Goal: Information Seeking & Learning: Compare options

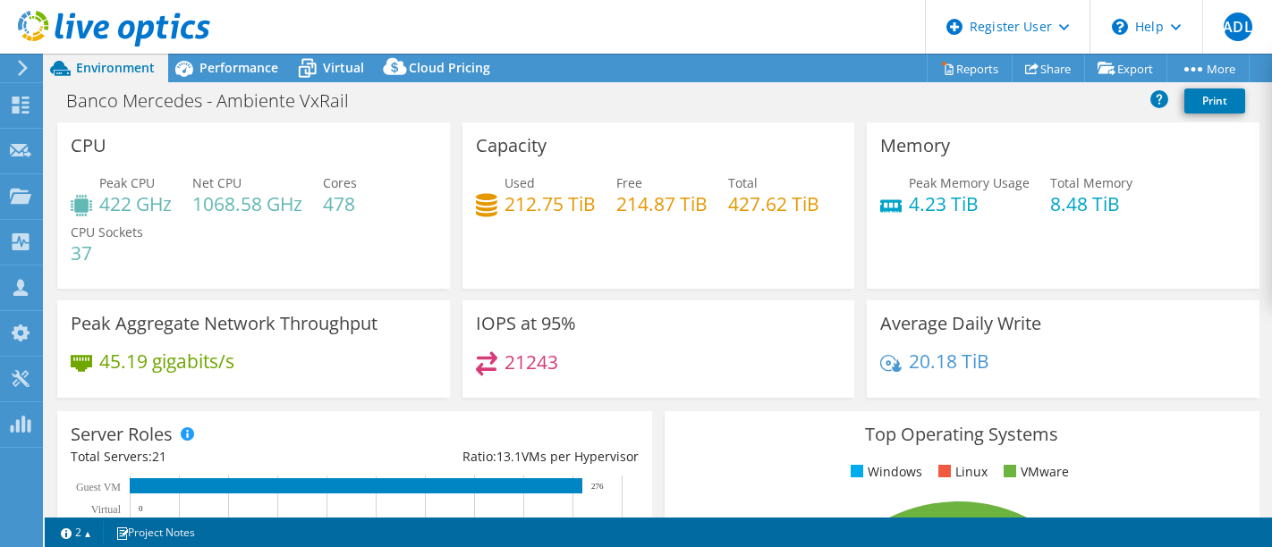
select select "USD"
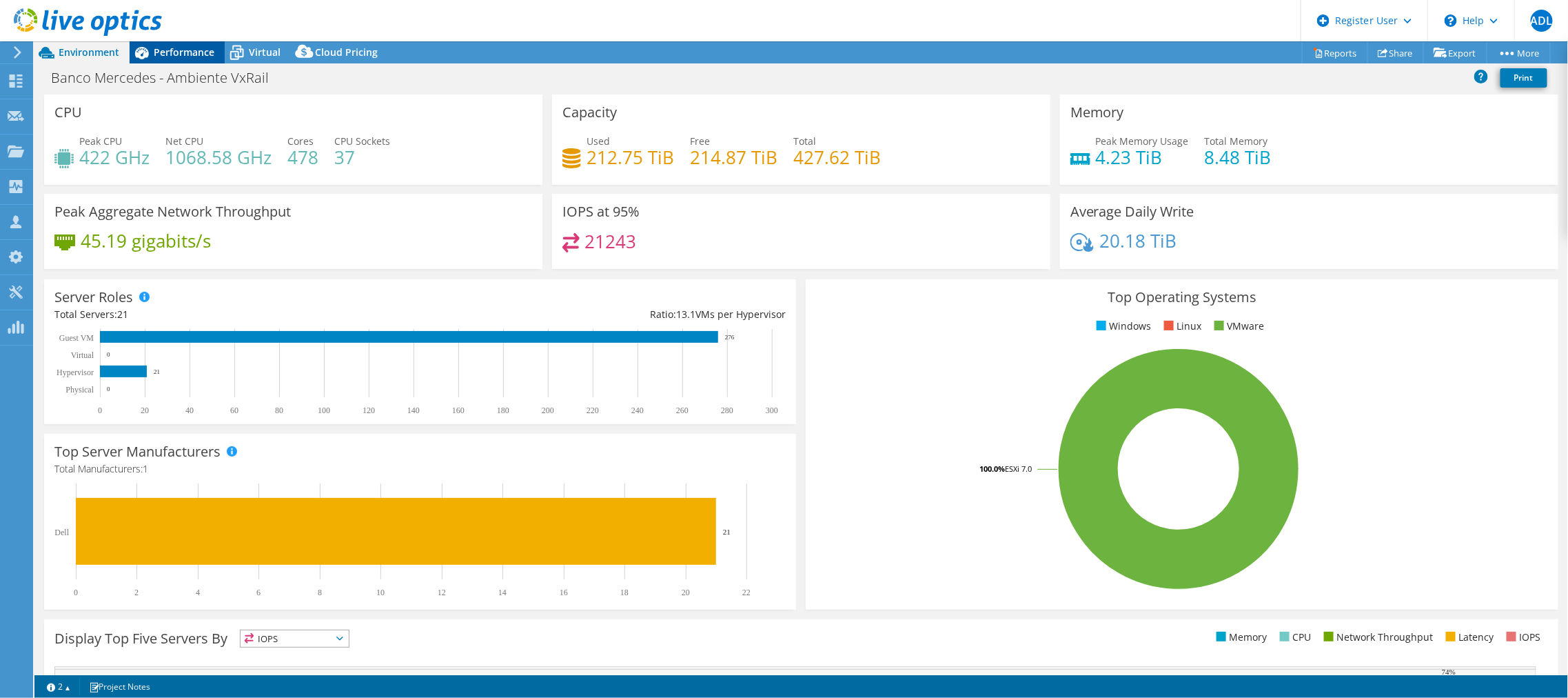
click at [197, 49] on span "Performance" at bounding box center [183, 52] width 61 height 13
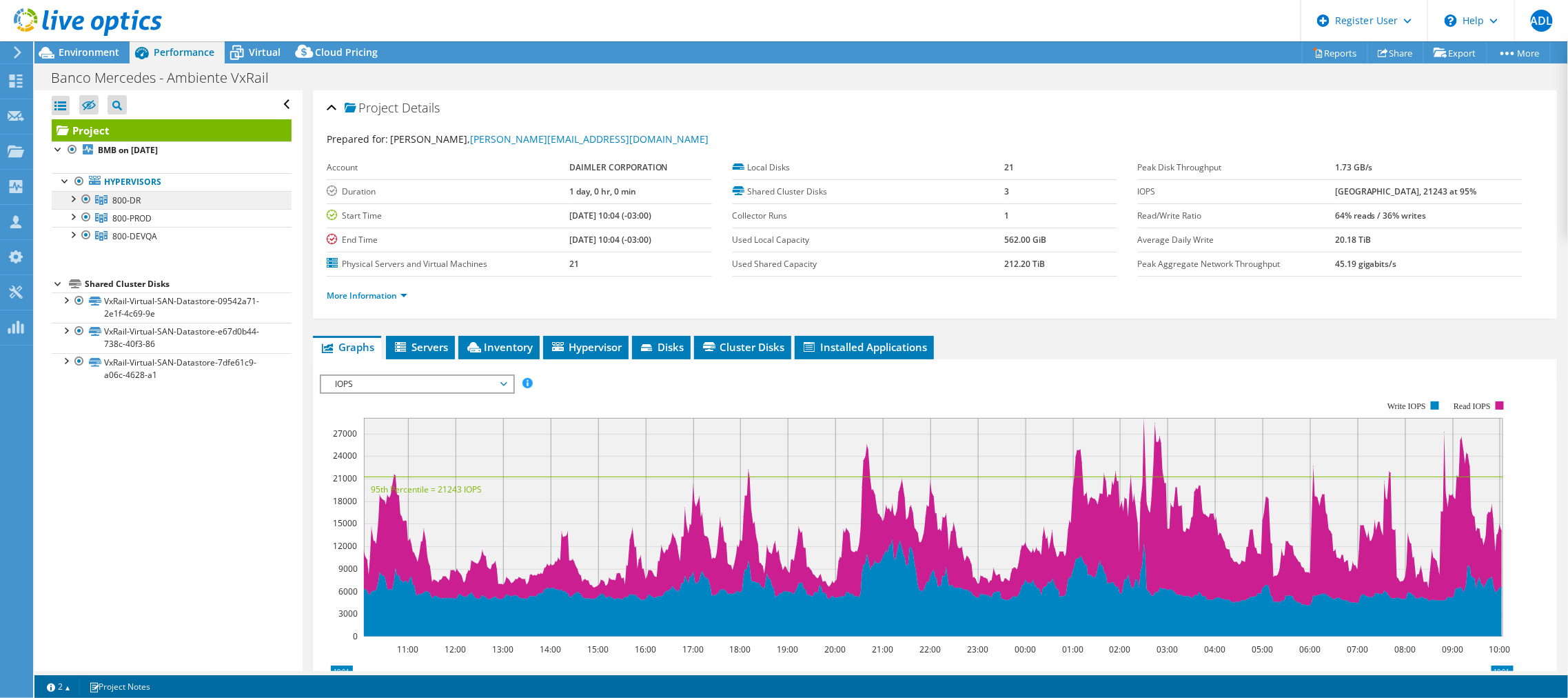
drag, startPoint x: 142, startPoint y: 194, endPoint x: 160, endPoint y: 191, distance: 18.2
click at [142, 194] on link "800-DR" at bounding box center [171, 200] width 240 height 18
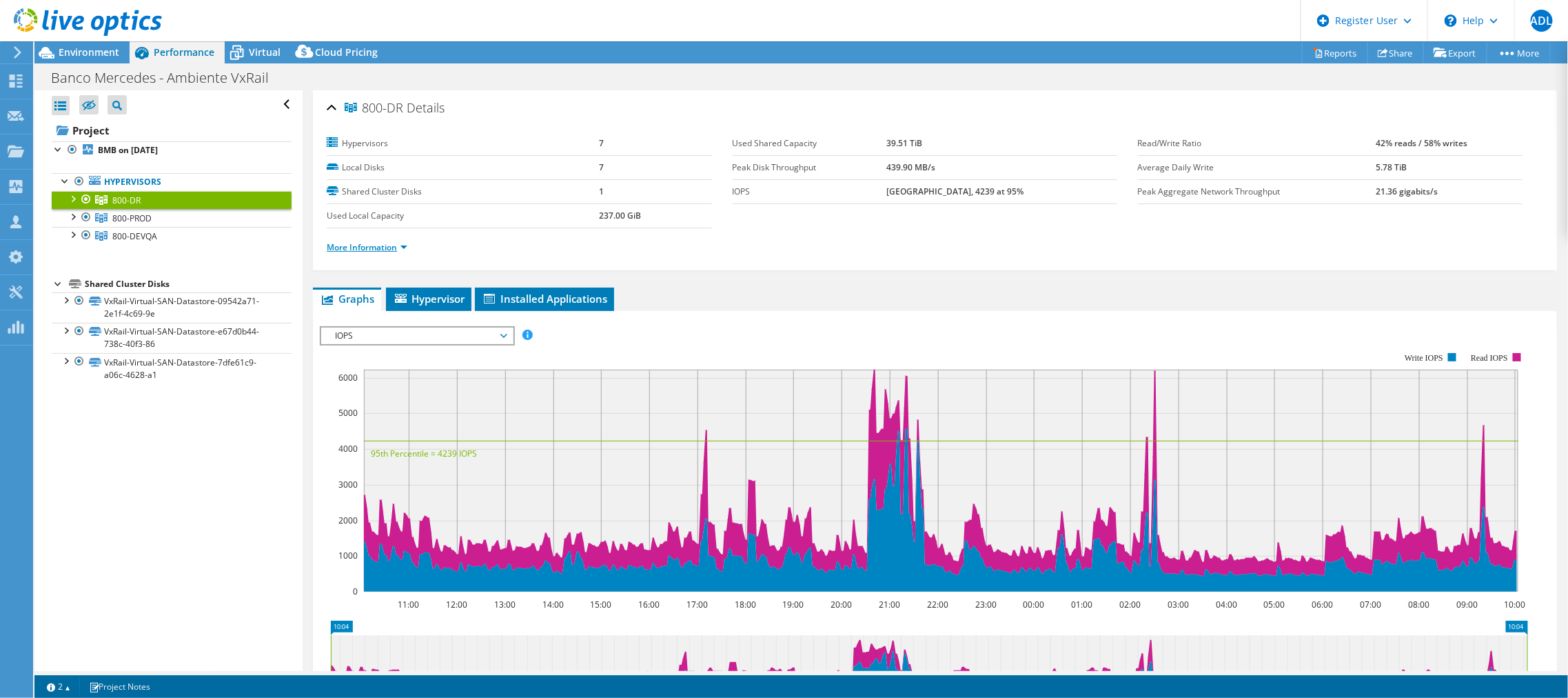
click at [405, 245] on link "More Information" at bounding box center [367, 247] width 81 height 12
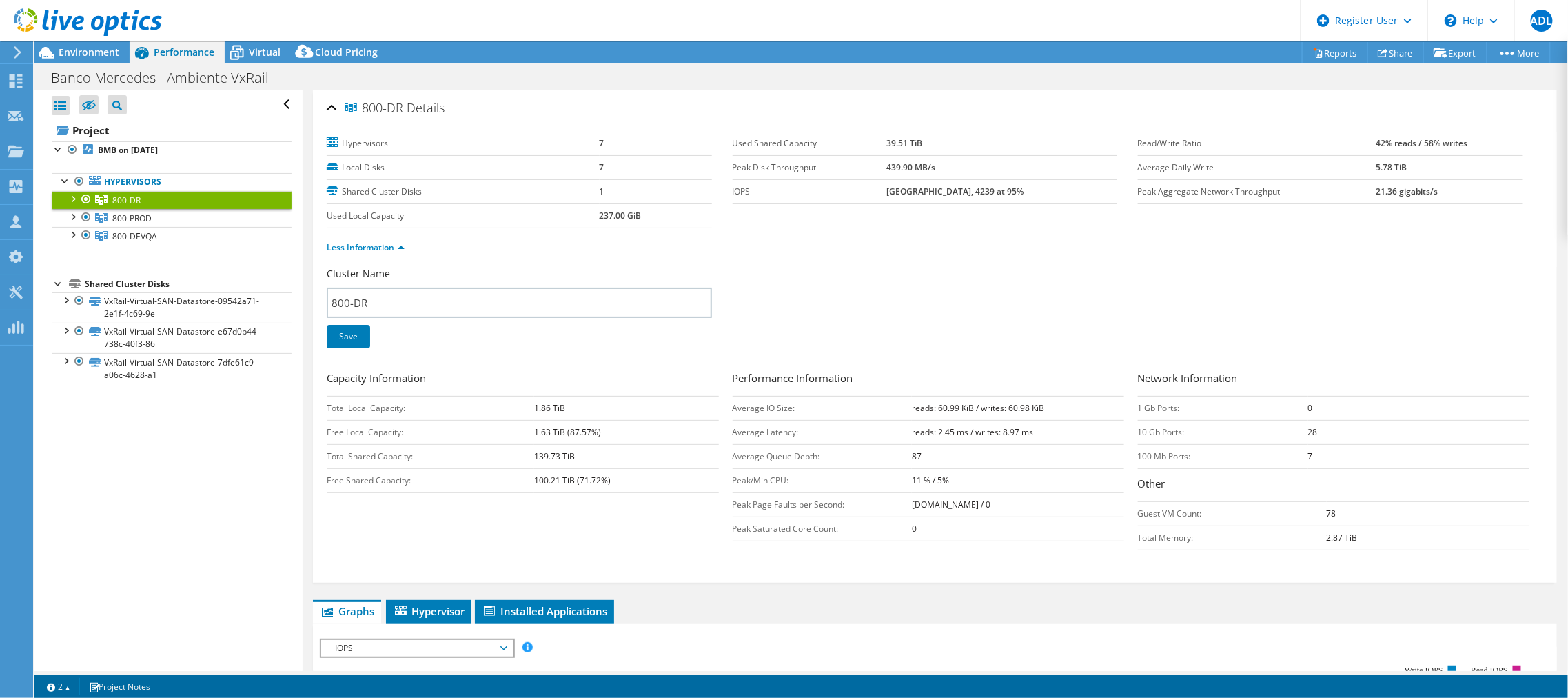
click at [70, 197] on div at bounding box center [72, 198] width 14 height 14
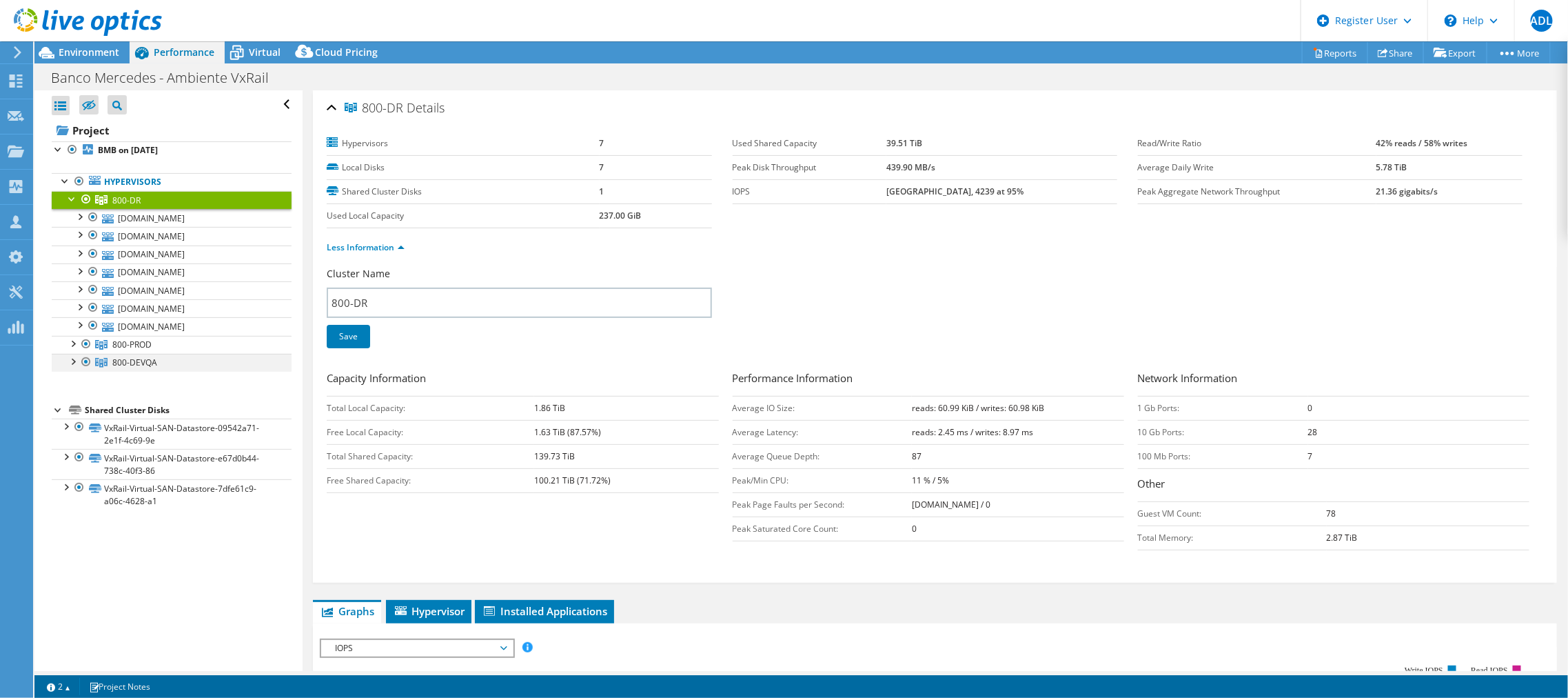
click at [74, 356] on div at bounding box center [72, 361] width 14 height 14
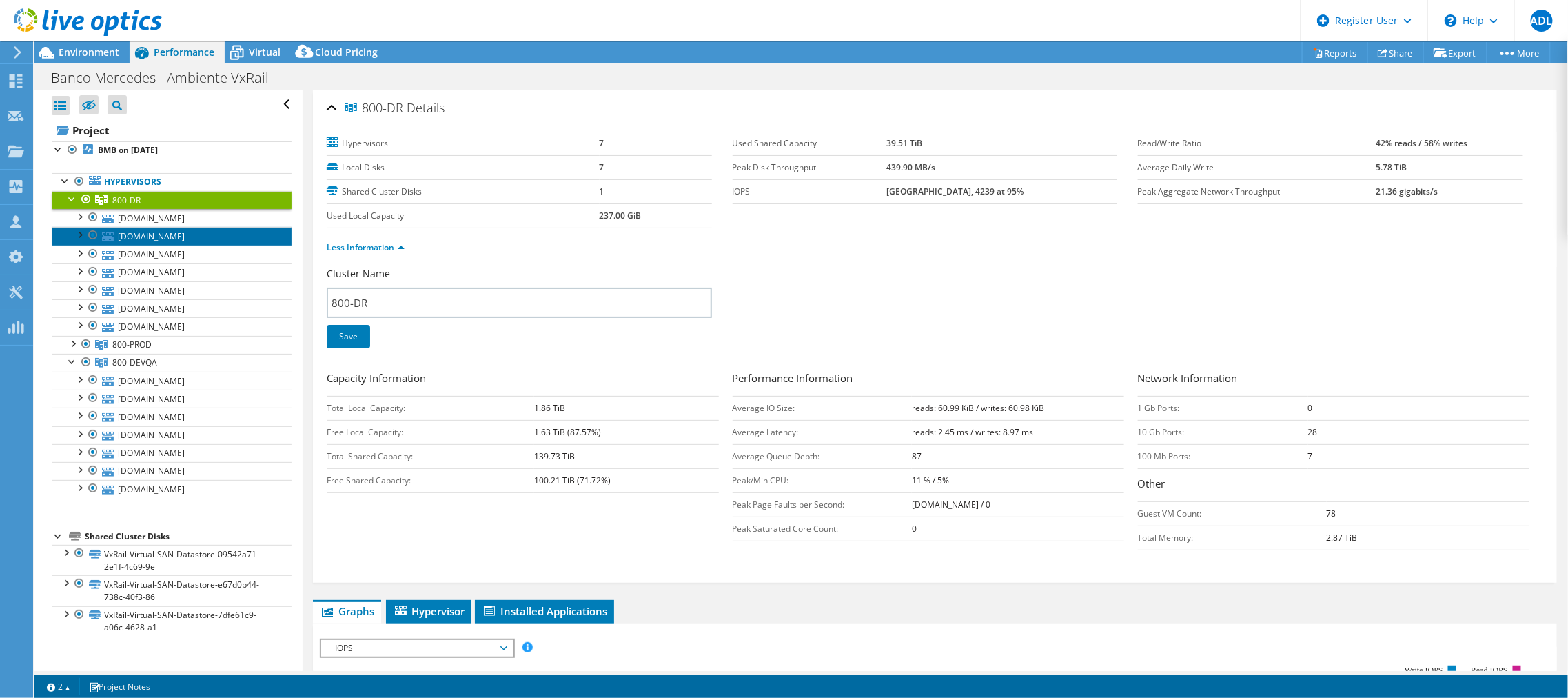
click at [178, 227] on link "[DOMAIN_NAME]" at bounding box center [171, 235] width 240 height 18
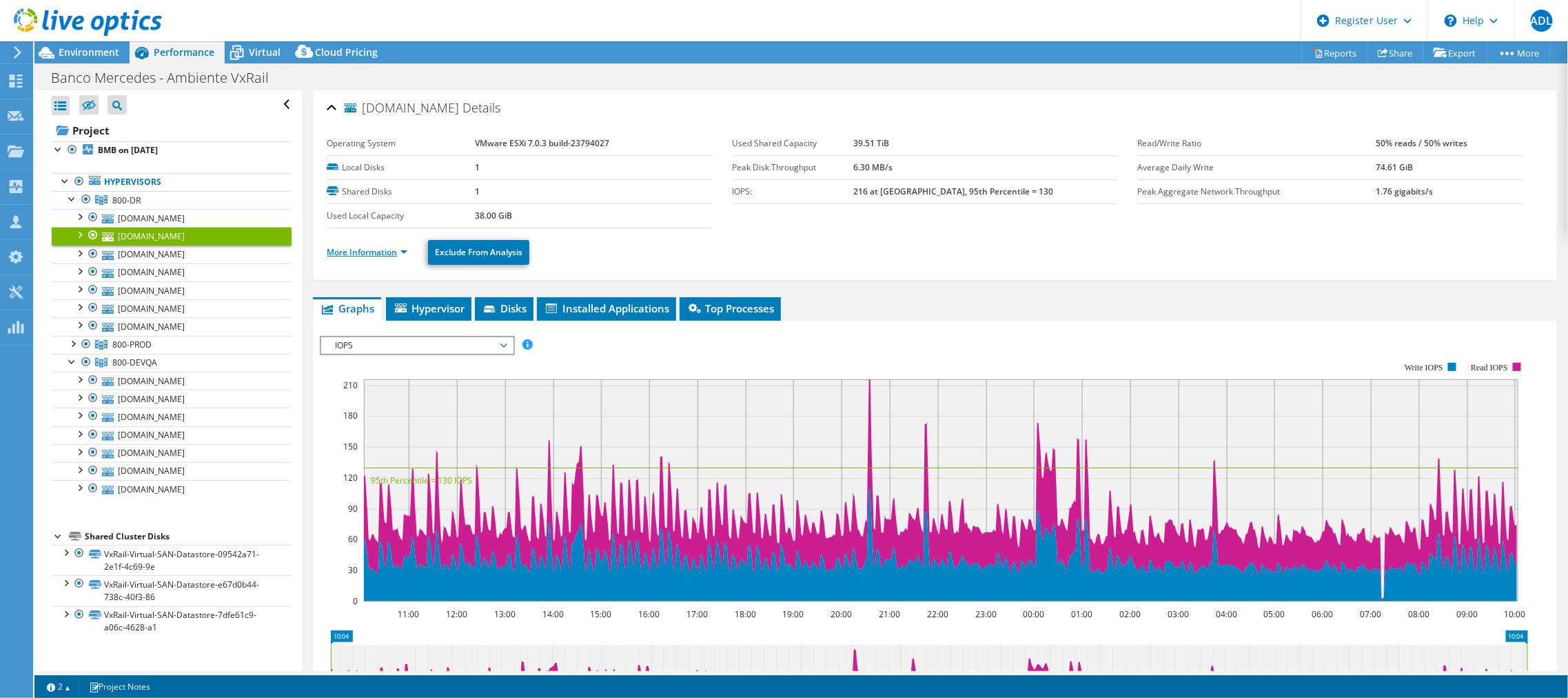
click at [393, 252] on link "More Information" at bounding box center [367, 251] width 81 height 12
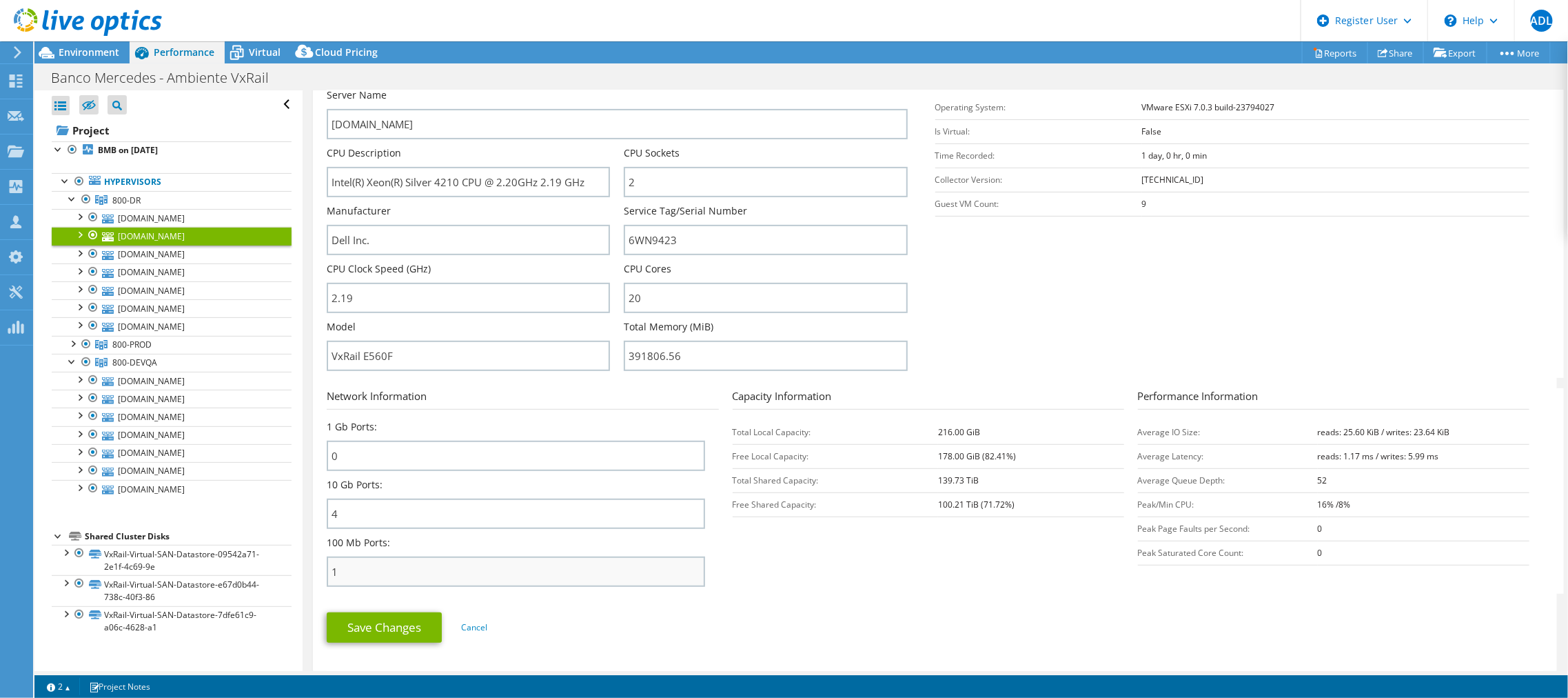
scroll to position [230, 0]
click at [119, 195] on span "800-DR" at bounding box center [126, 200] width 29 height 12
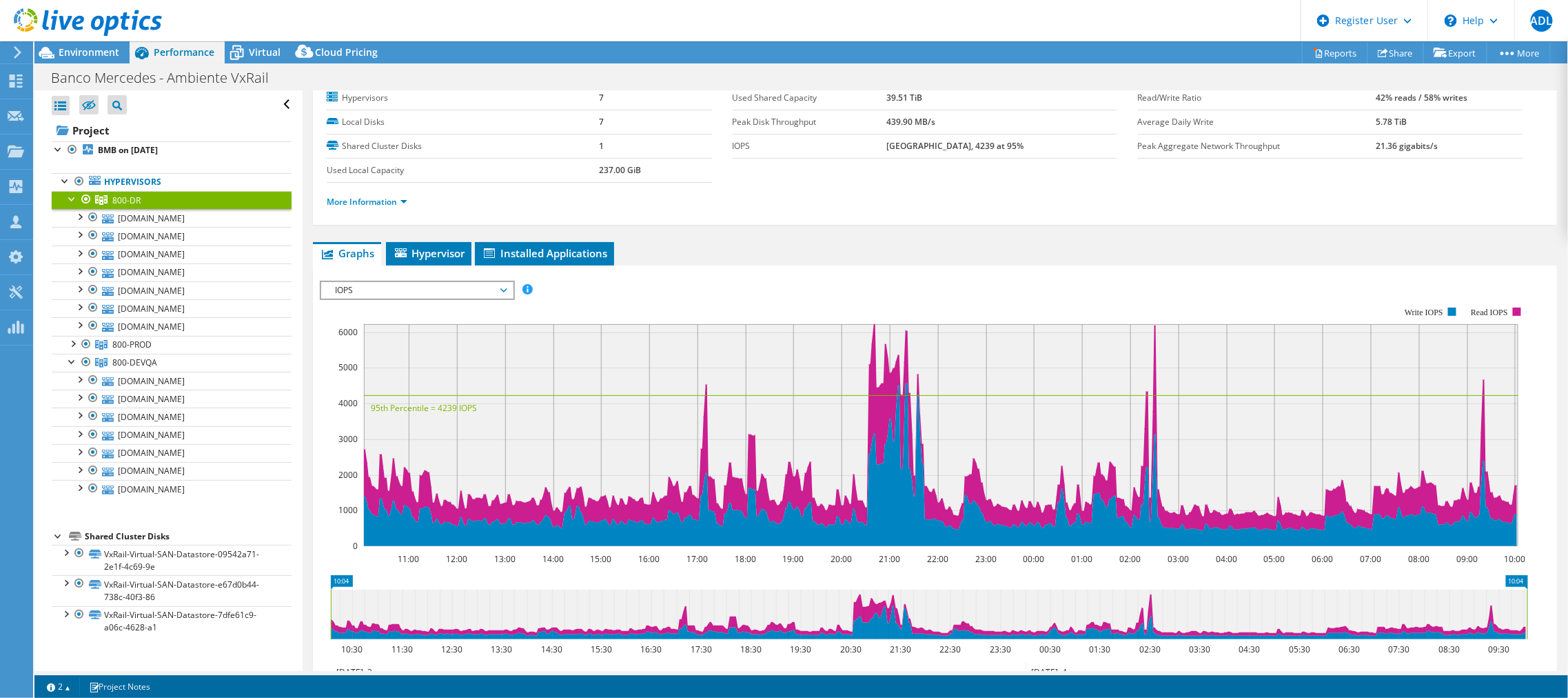
scroll to position [0, 0]
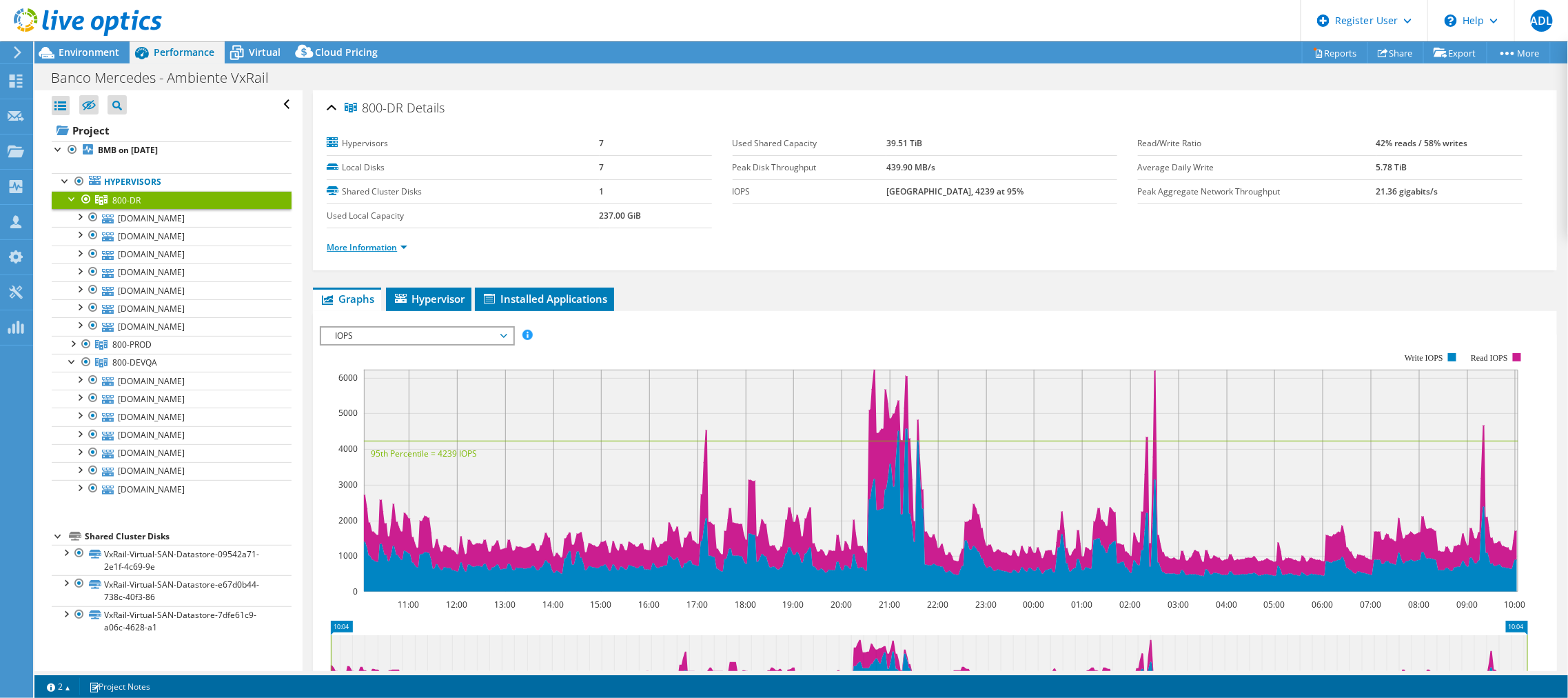
click at [399, 244] on link "More Information" at bounding box center [367, 247] width 81 height 12
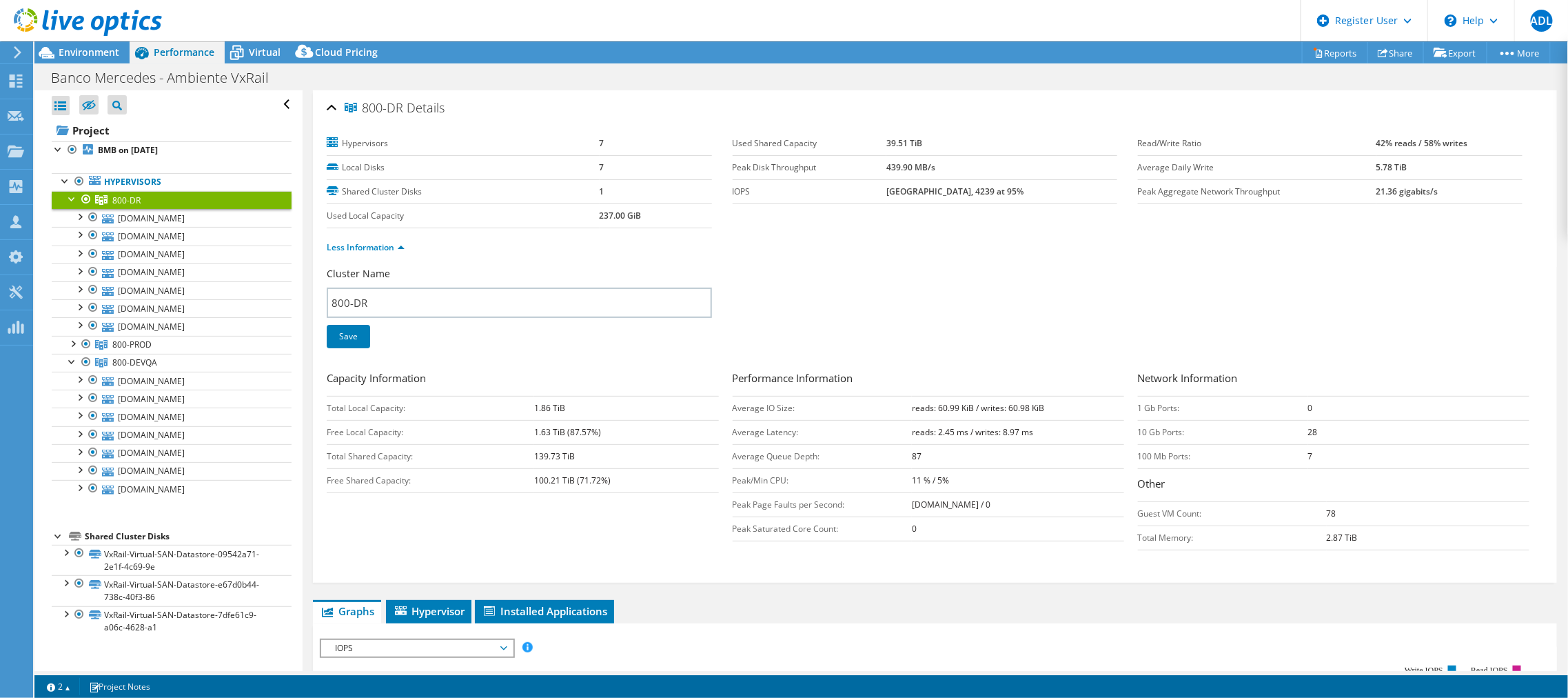
drag, startPoint x: 526, startPoint y: 459, endPoint x: 576, endPoint y: 457, distance: 50.0
click at [576, 421] on tr "Total Shared Capacity: 139.73 TiB" at bounding box center [523, 456] width 392 height 24
copy tr "139.73 TiB"
drag, startPoint x: 550, startPoint y: 454, endPoint x: 518, endPoint y: 459, distance: 32.4
click at [550, 421] on b "139.73 TiB" at bounding box center [554, 456] width 41 height 12
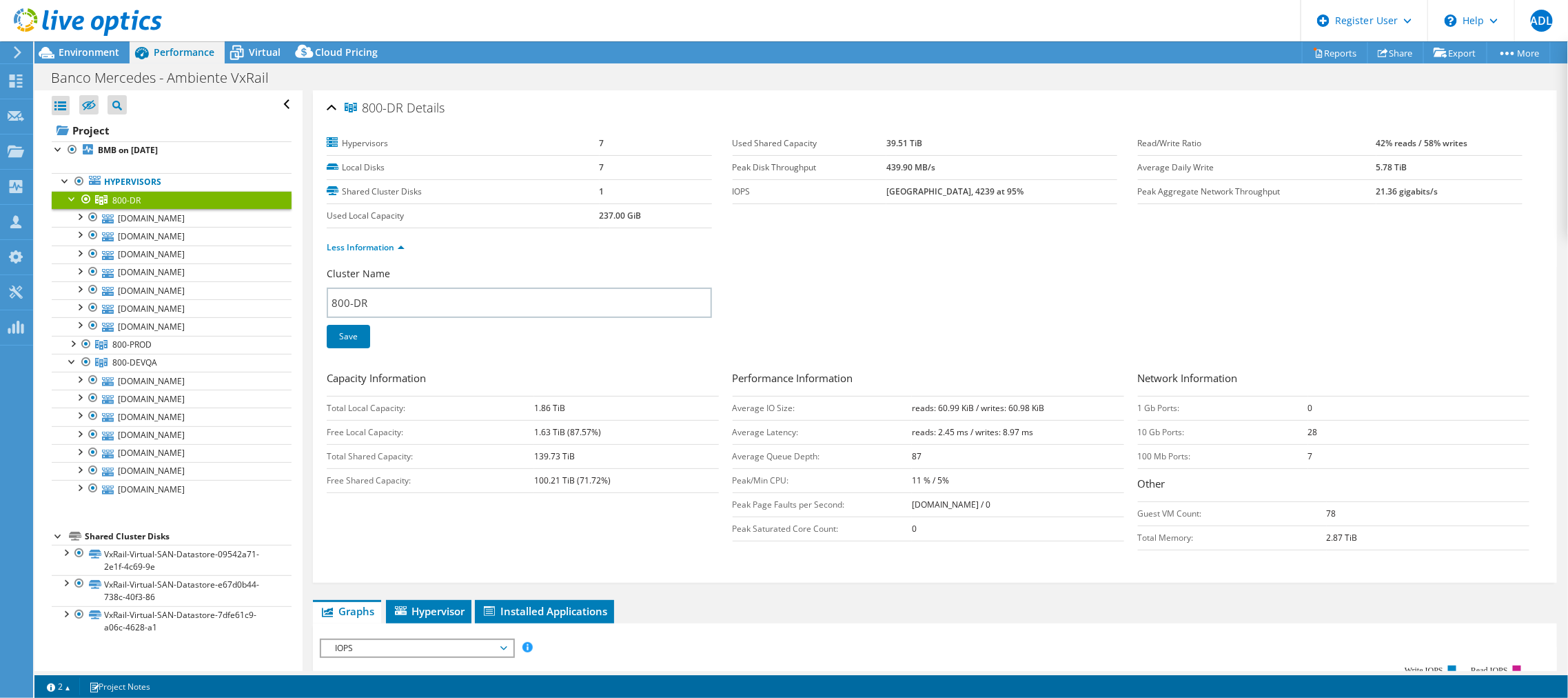
click at [486, 421] on td "Total Shared Capacity:" at bounding box center [430, 456] width 207 height 24
drag, startPoint x: 360, startPoint y: 450, endPoint x: 592, endPoint y: 454, distance: 232.0
click at [592, 421] on div "800-DR Details Hypervisors 7 Local Disks 7 Shared Cluster Disks 1 Used Local Ca…" at bounding box center [935, 336] width 1244 height 492
click at [592, 421] on td "139.73 TiB" at bounding box center [626, 456] width 184 height 24
drag, startPoint x: 622, startPoint y: 454, endPoint x: 525, endPoint y: 450, distance: 97.1
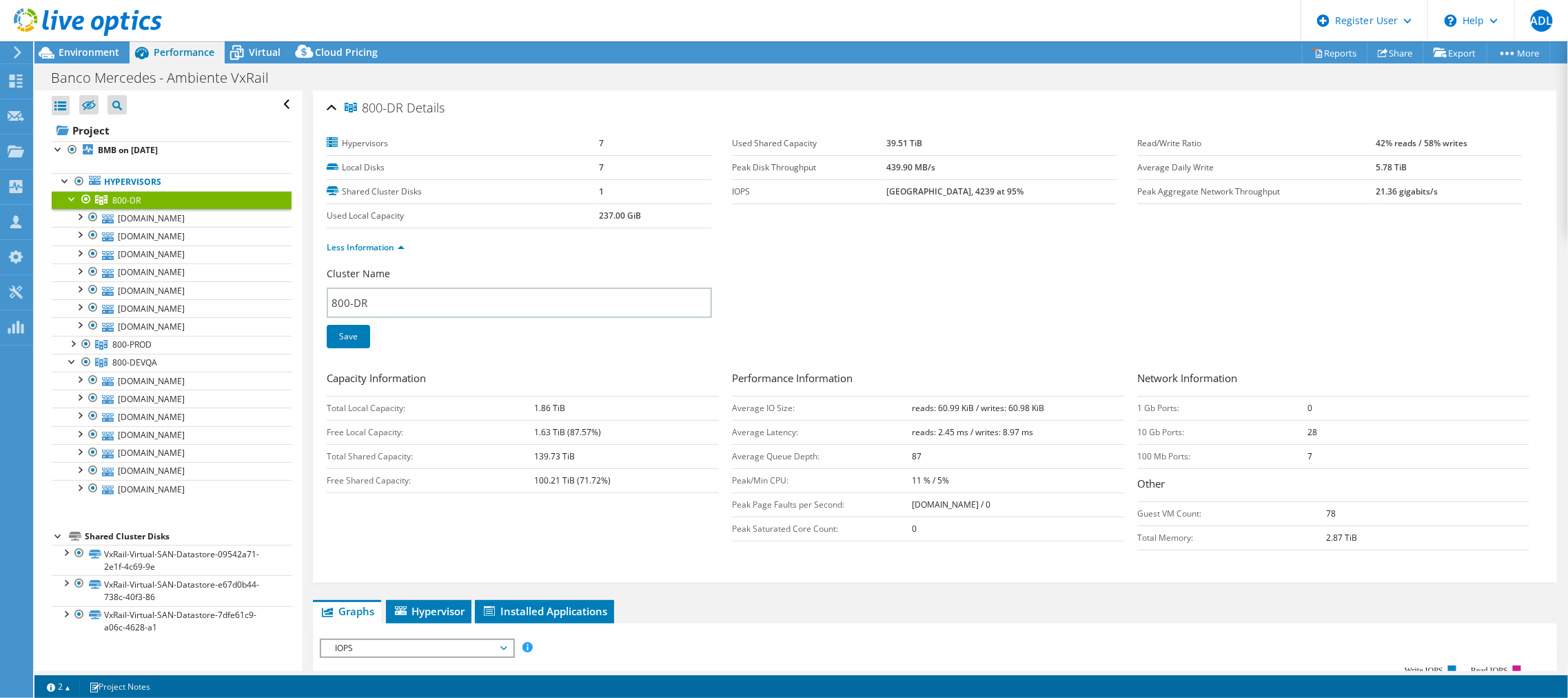
click at [525, 421] on tr "Total Shared Capacity: 139.73 TiB" at bounding box center [523, 456] width 392 height 24
click at [525, 421] on td "Total Shared Capacity:" at bounding box center [430, 456] width 207 height 24
drag, startPoint x: 640, startPoint y: 452, endPoint x: 328, endPoint y: 454, distance: 312.0
click at [328, 421] on tr "Total Shared Capacity: 139.73 TiB" at bounding box center [523, 456] width 392 height 24
click at [587, 421] on td "139.73 TiB" at bounding box center [626, 456] width 184 height 24
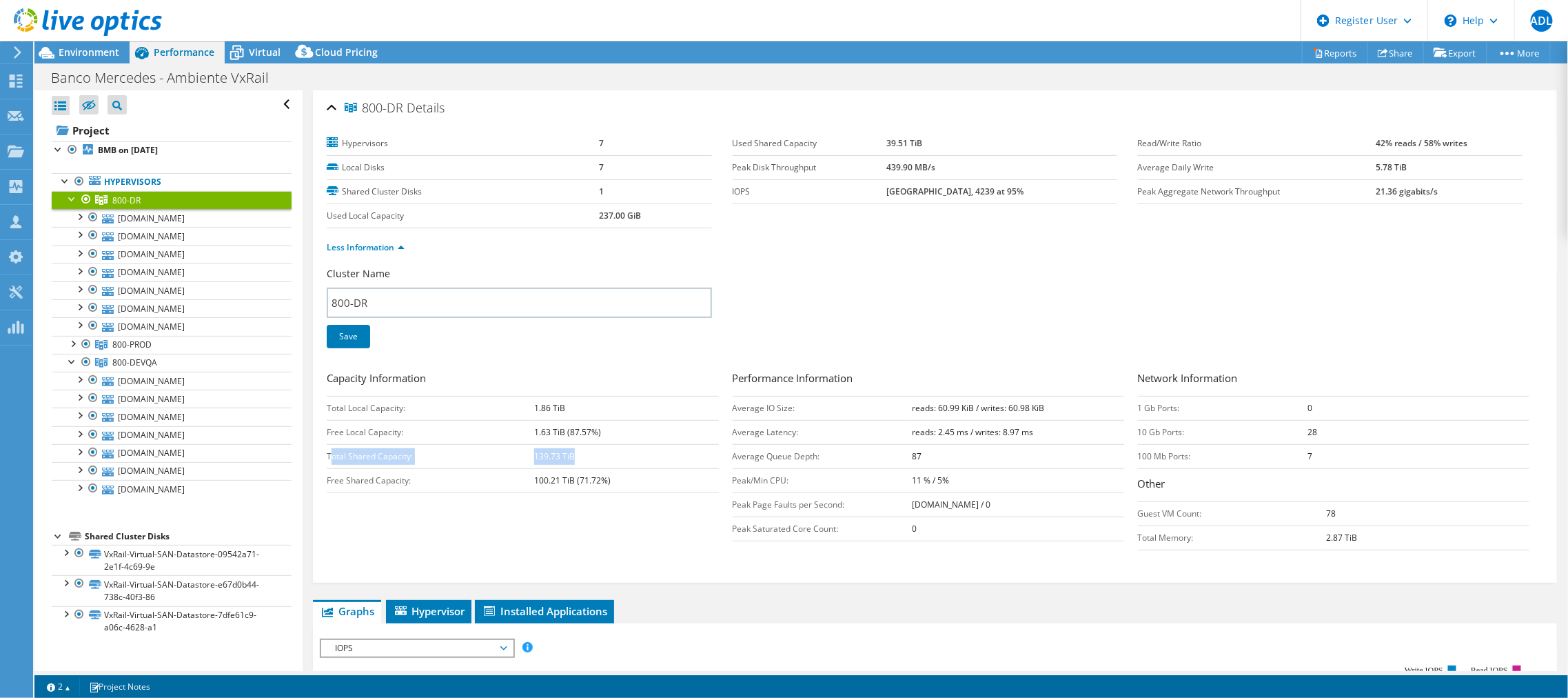
drag, startPoint x: 604, startPoint y: 455, endPoint x: 332, endPoint y: 458, distance: 272.0
click at [331, 421] on tr "Total Shared Capacity: 139.73 TiB" at bounding box center [523, 456] width 392 height 24
click at [539, 421] on td "139.73 TiB" at bounding box center [626, 456] width 184 height 24
click at [140, 340] on span "800-PROD" at bounding box center [132, 344] width 39 height 12
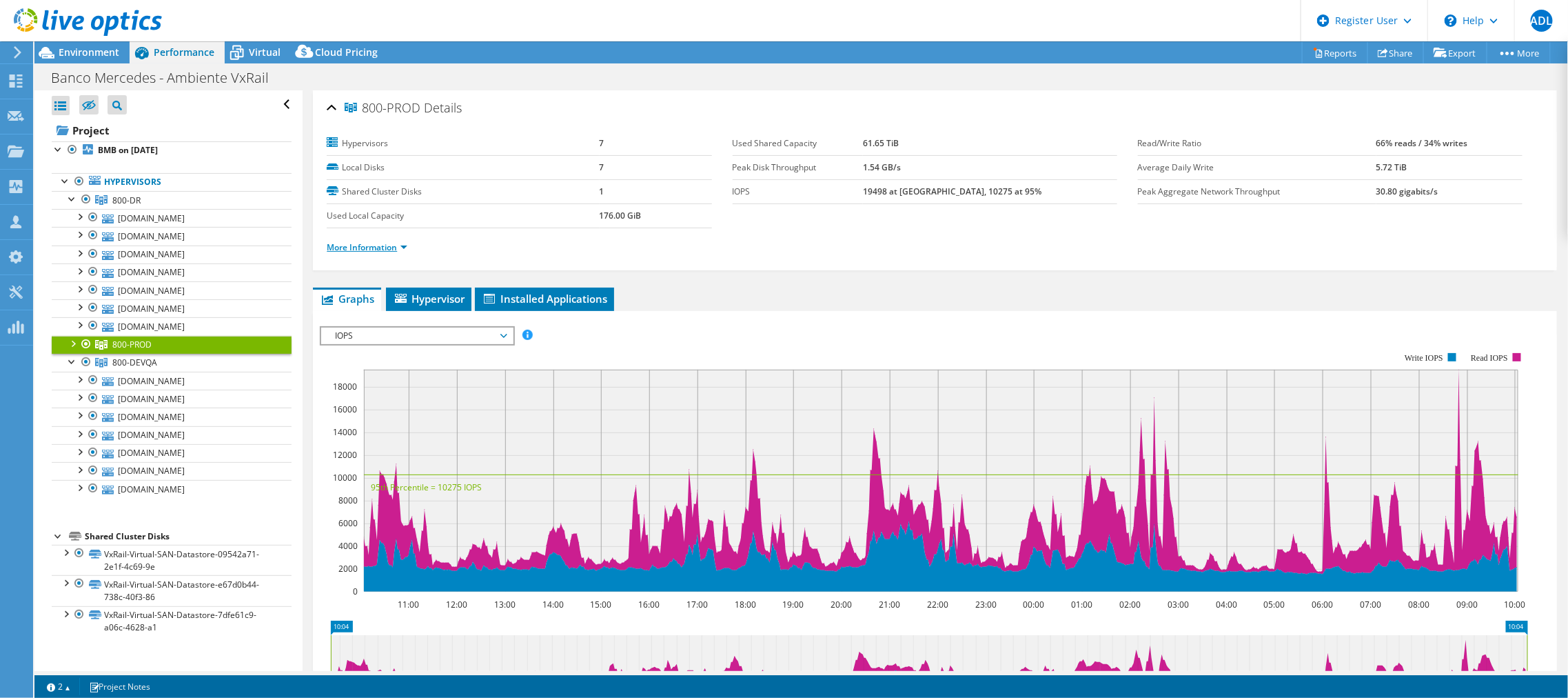
click at [396, 246] on link "More Information" at bounding box center [367, 247] width 81 height 12
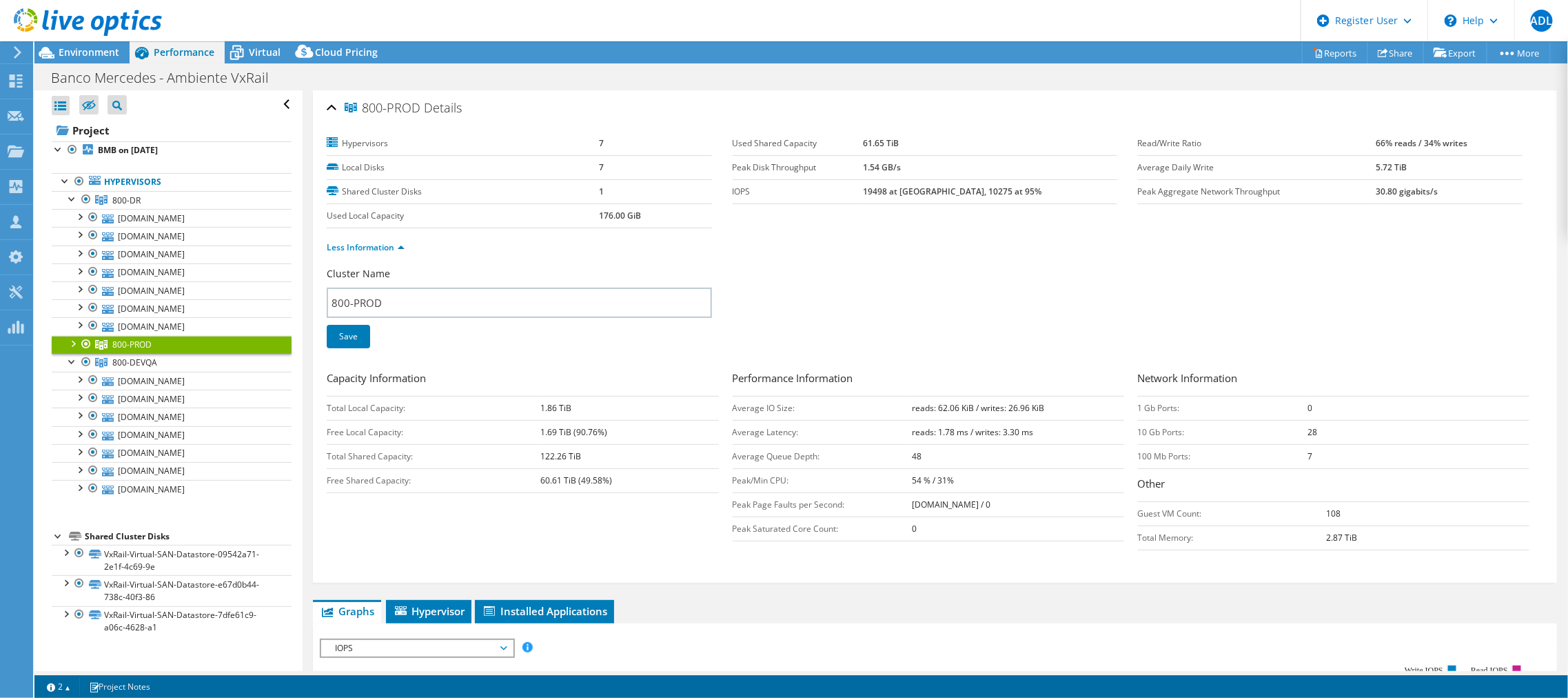
drag, startPoint x: 535, startPoint y: 455, endPoint x: 584, endPoint y: 453, distance: 49.0
click at [584, 421] on tr "Total Shared Capacity: 122.26 TiB" at bounding box center [523, 456] width 392 height 24
click at [73, 342] on div at bounding box center [72, 342] width 14 height 14
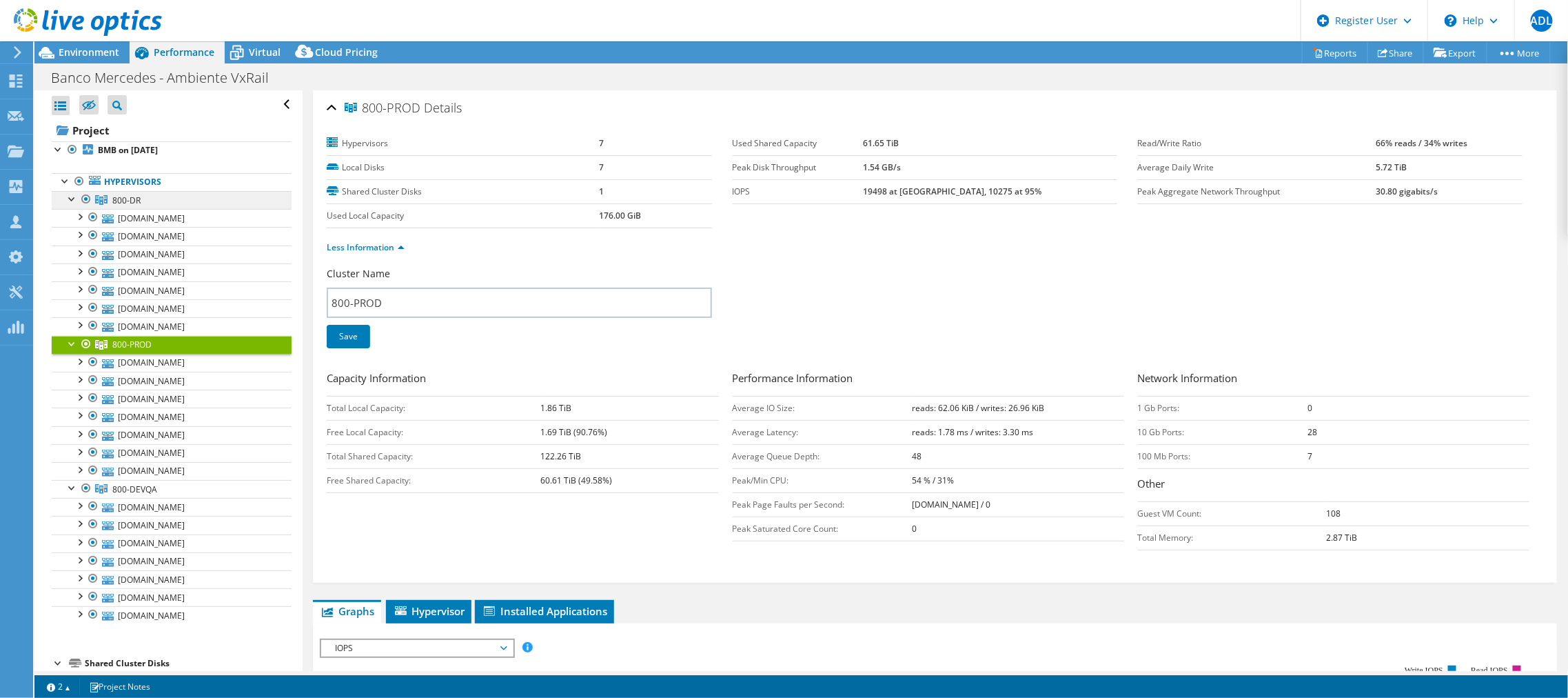
click at [151, 199] on link "800-DR" at bounding box center [171, 200] width 240 height 18
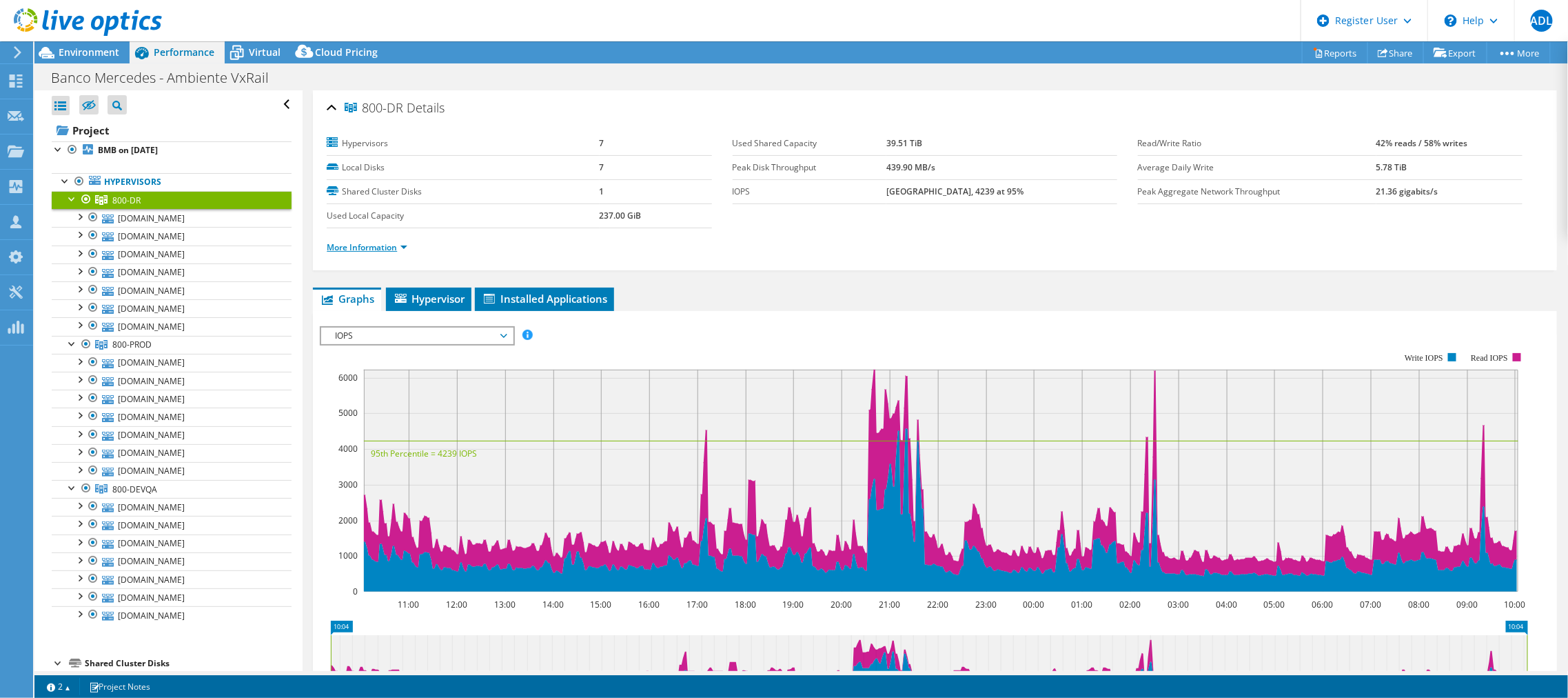
click at [372, 244] on link "More Information" at bounding box center [367, 247] width 81 height 12
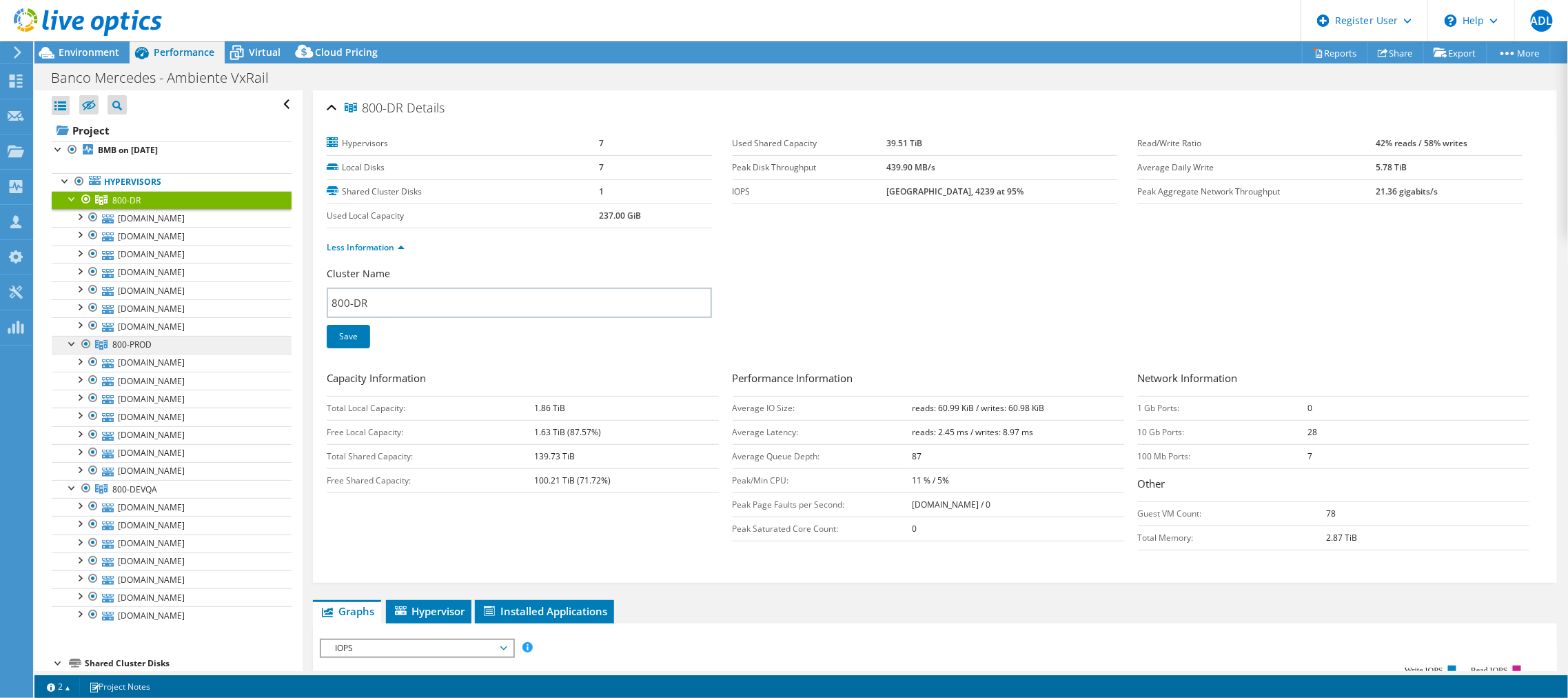
click at [144, 346] on span "800-PROD" at bounding box center [132, 344] width 39 height 12
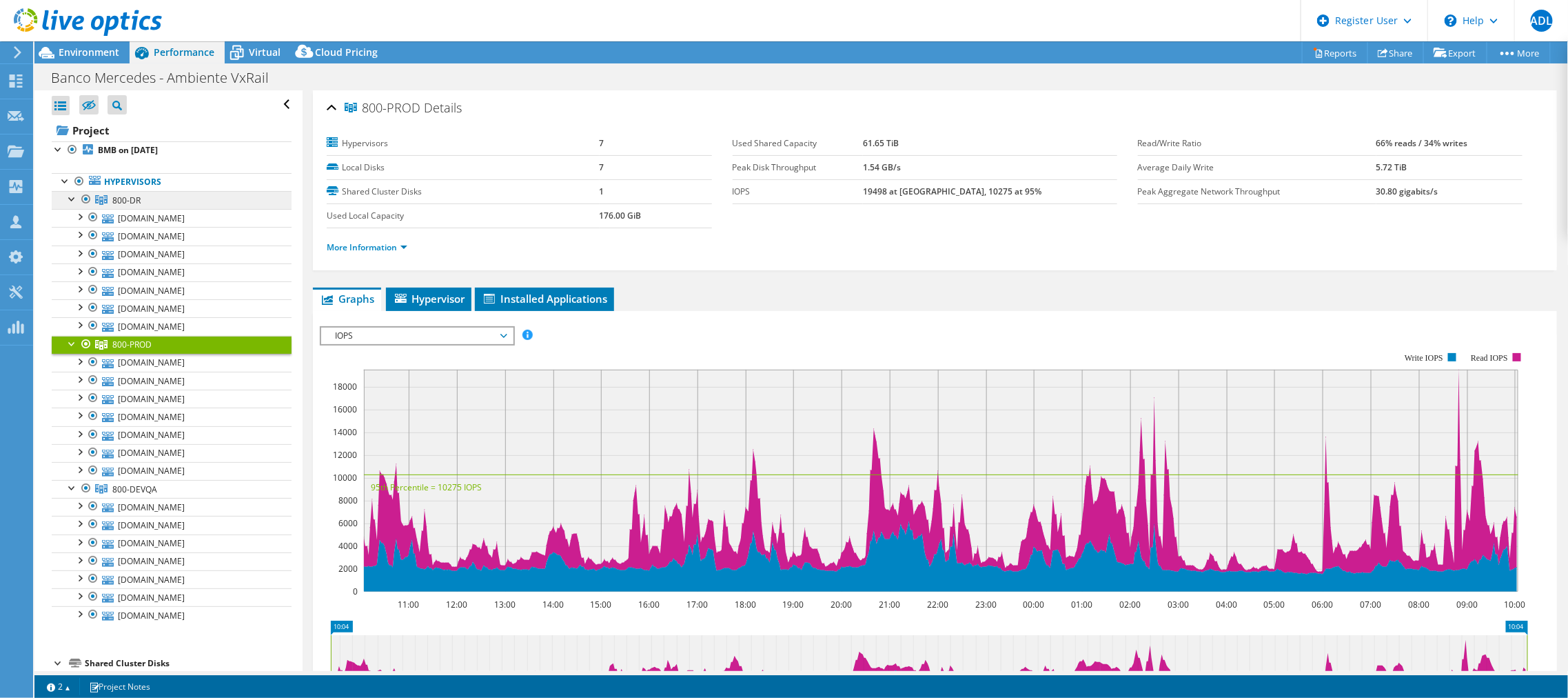
click at [155, 201] on link "800-DR" at bounding box center [171, 200] width 240 height 18
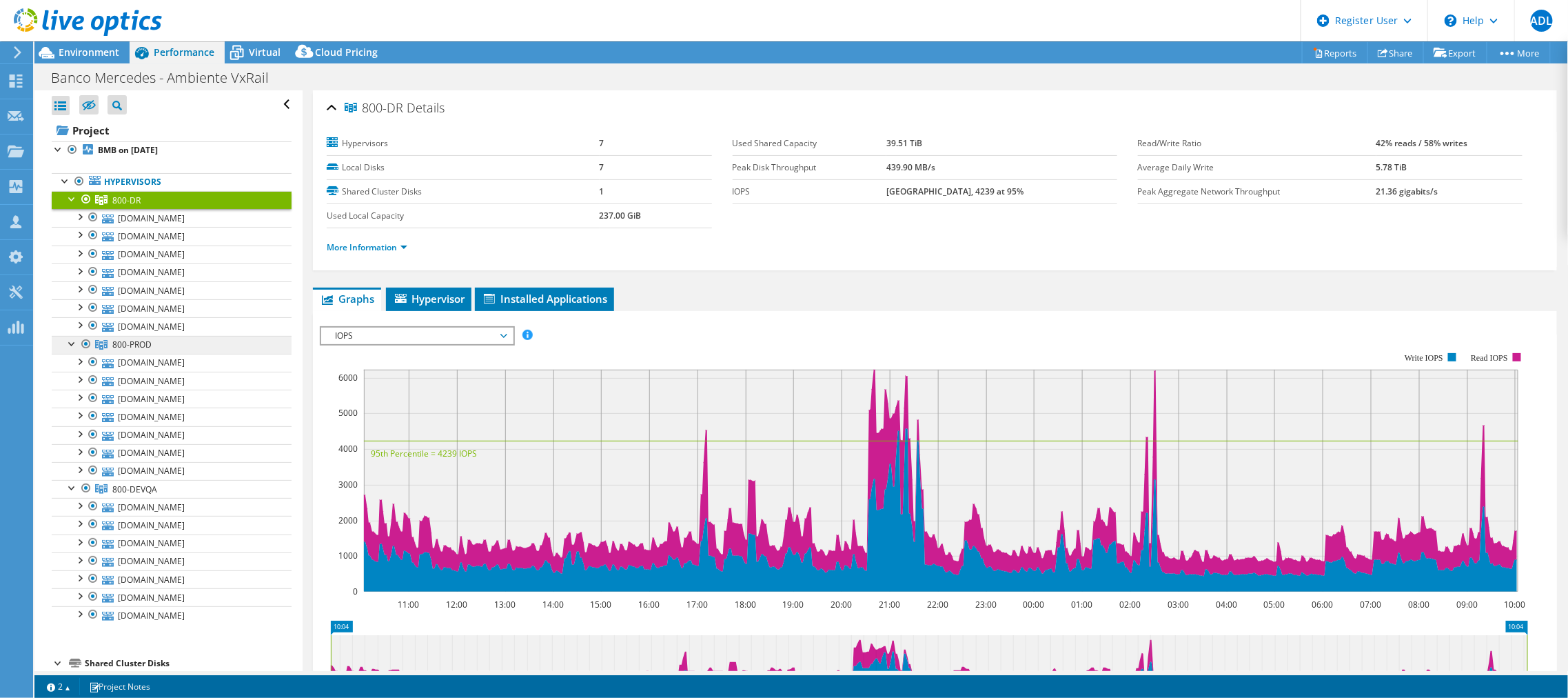
click at [156, 342] on link "800-PROD" at bounding box center [171, 344] width 240 height 18
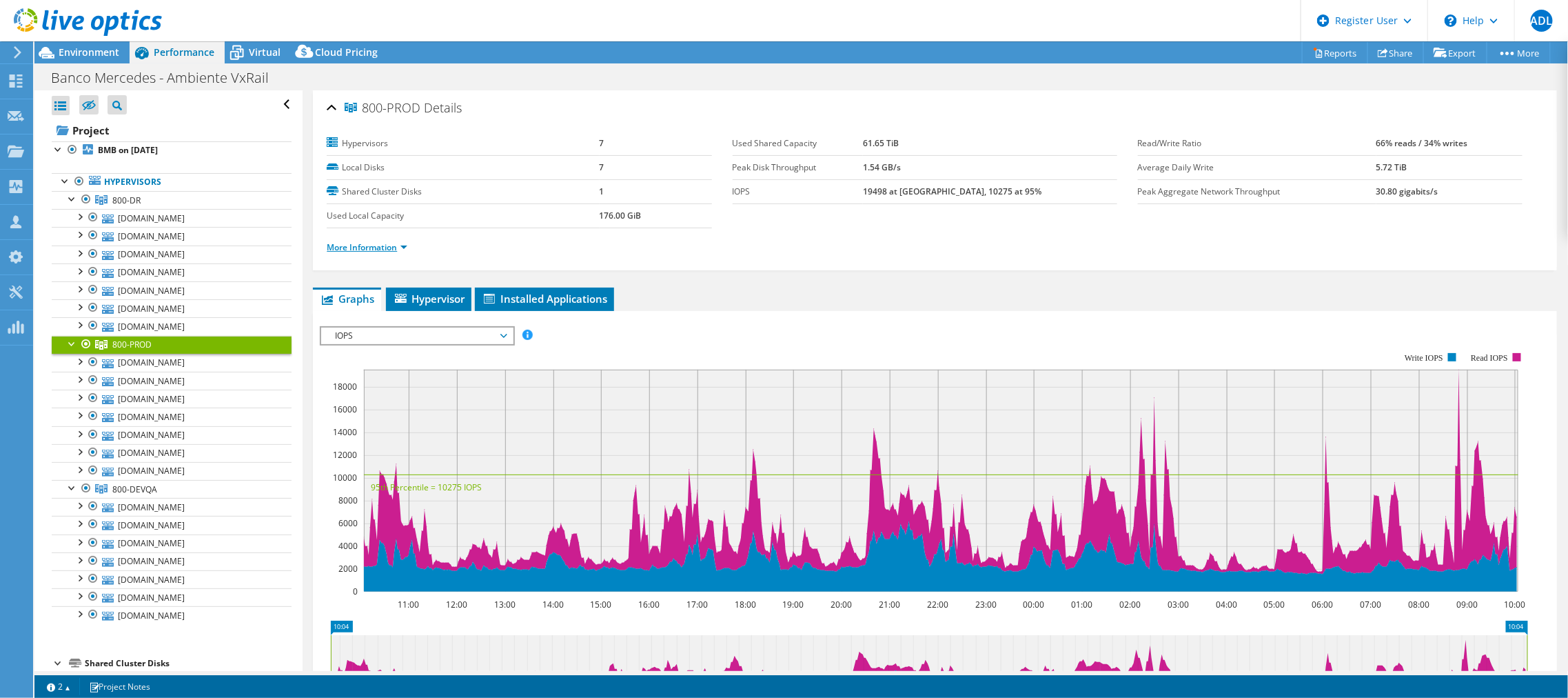
click at [375, 246] on link "More Information" at bounding box center [367, 247] width 81 height 12
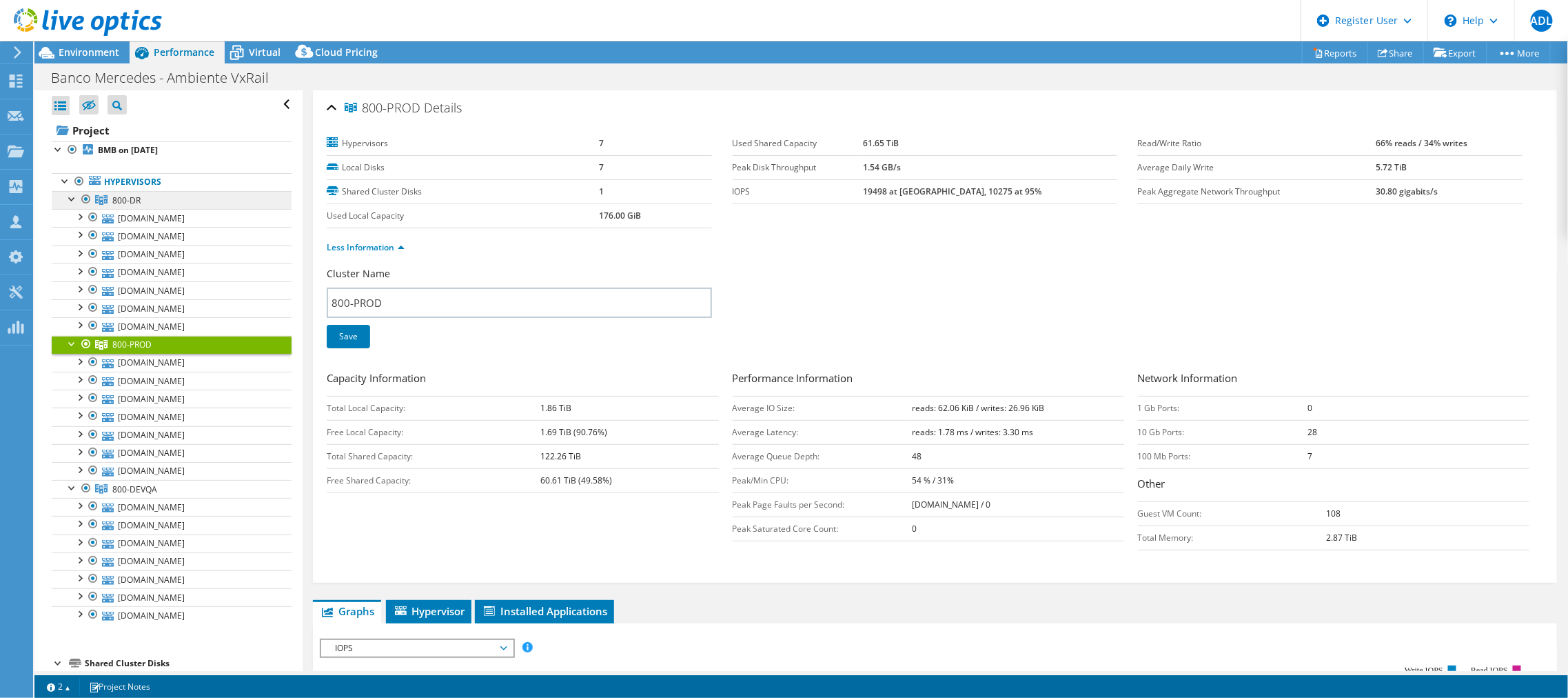
click at [156, 202] on link "800-DR" at bounding box center [171, 200] width 240 height 18
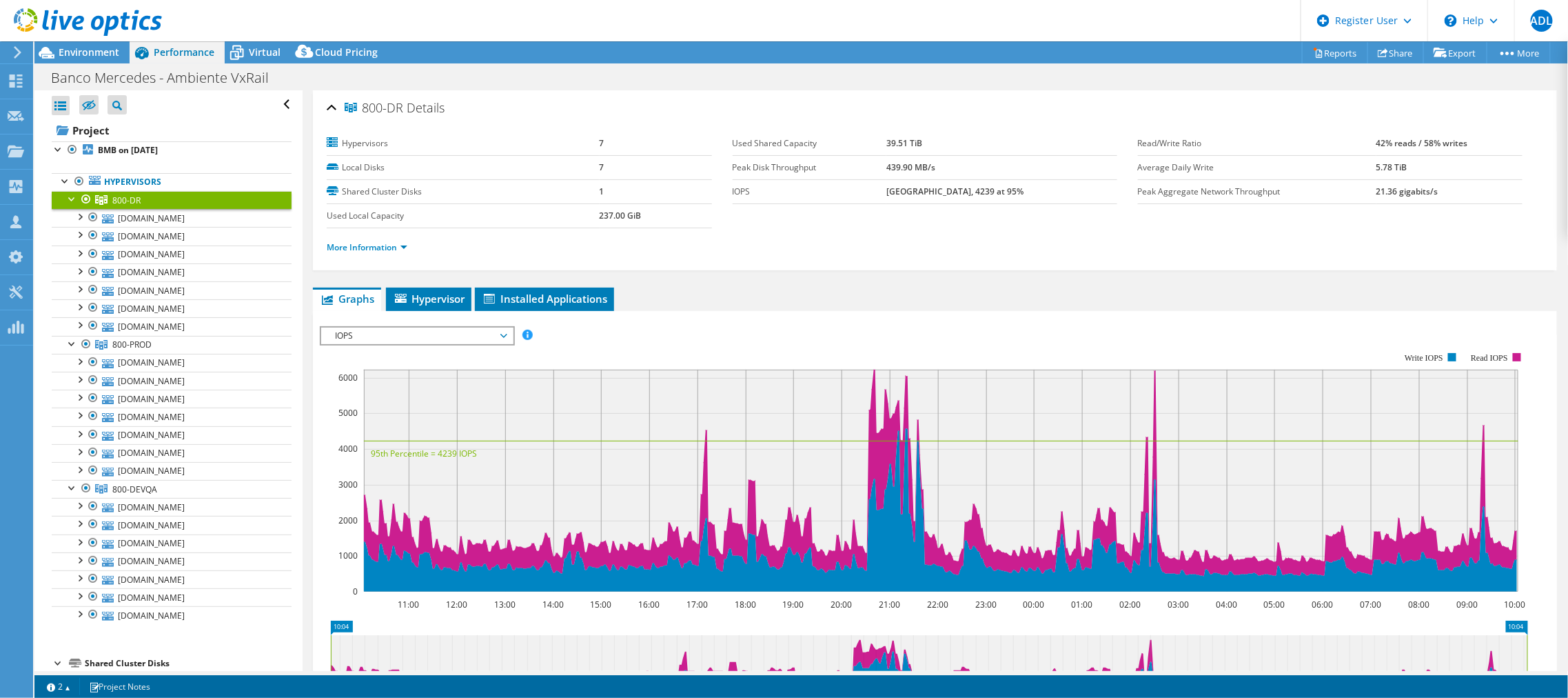
drag, startPoint x: 897, startPoint y: 136, endPoint x: 956, endPoint y: 133, distance: 59.1
click at [956, 133] on tr "Used Shared Capacity 39.51 TiB" at bounding box center [925, 143] width 385 height 24
click at [195, 336] on link "800-PROD" at bounding box center [171, 344] width 240 height 18
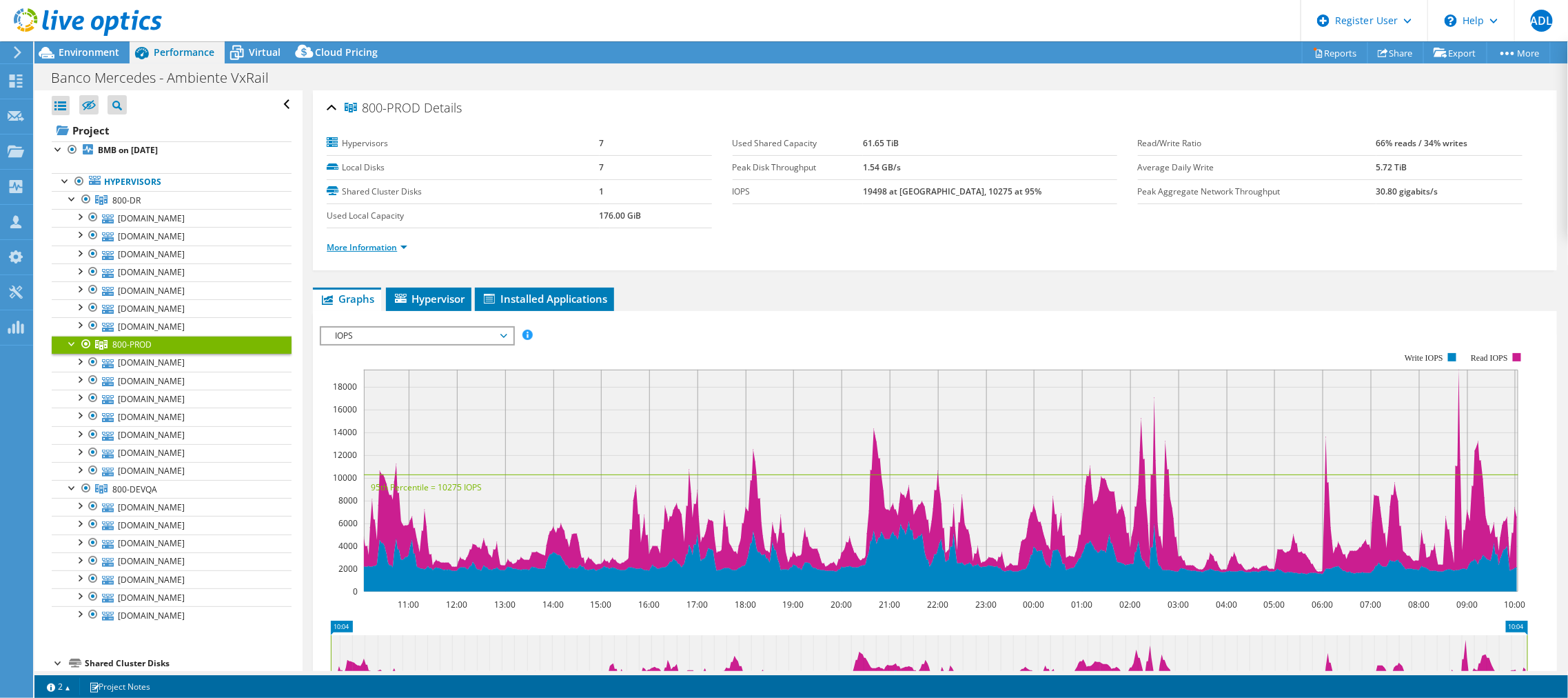
click at [399, 244] on link "More Information" at bounding box center [367, 247] width 81 height 12
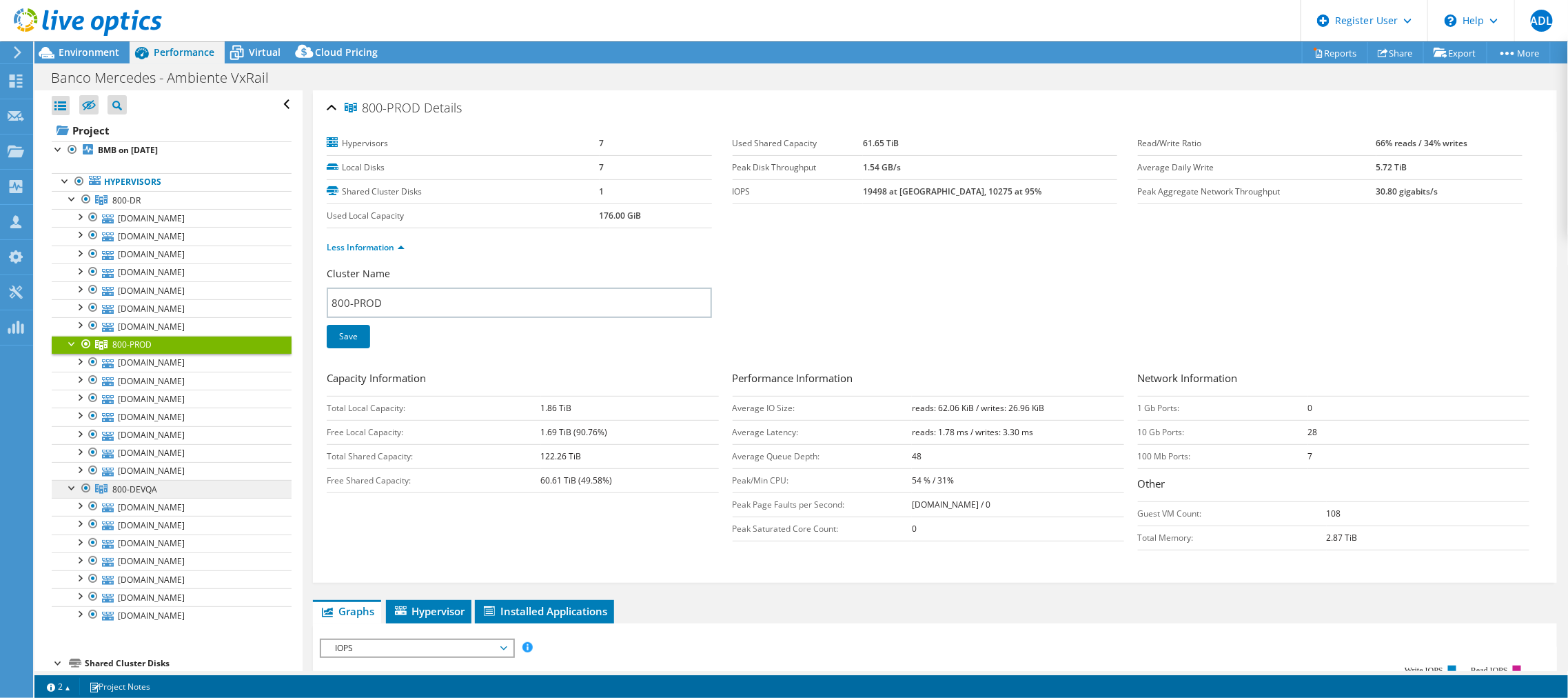
click at [139, 421] on span "800-DEVQA" at bounding box center [135, 489] width 45 height 12
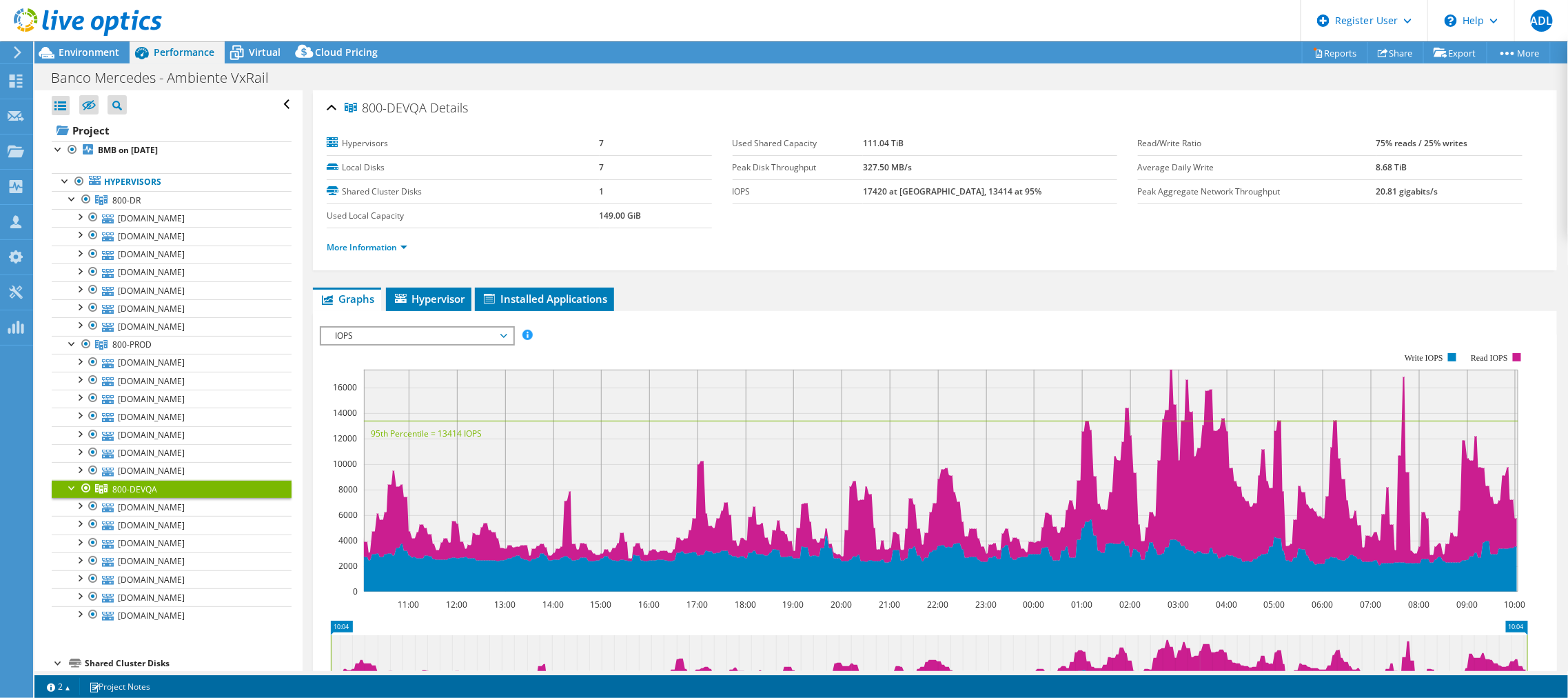
click at [385, 254] on div "More Information" at bounding box center [935, 248] width 1216 height 39
click at [385, 249] on link "More Information" at bounding box center [367, 247] width 81 height 12
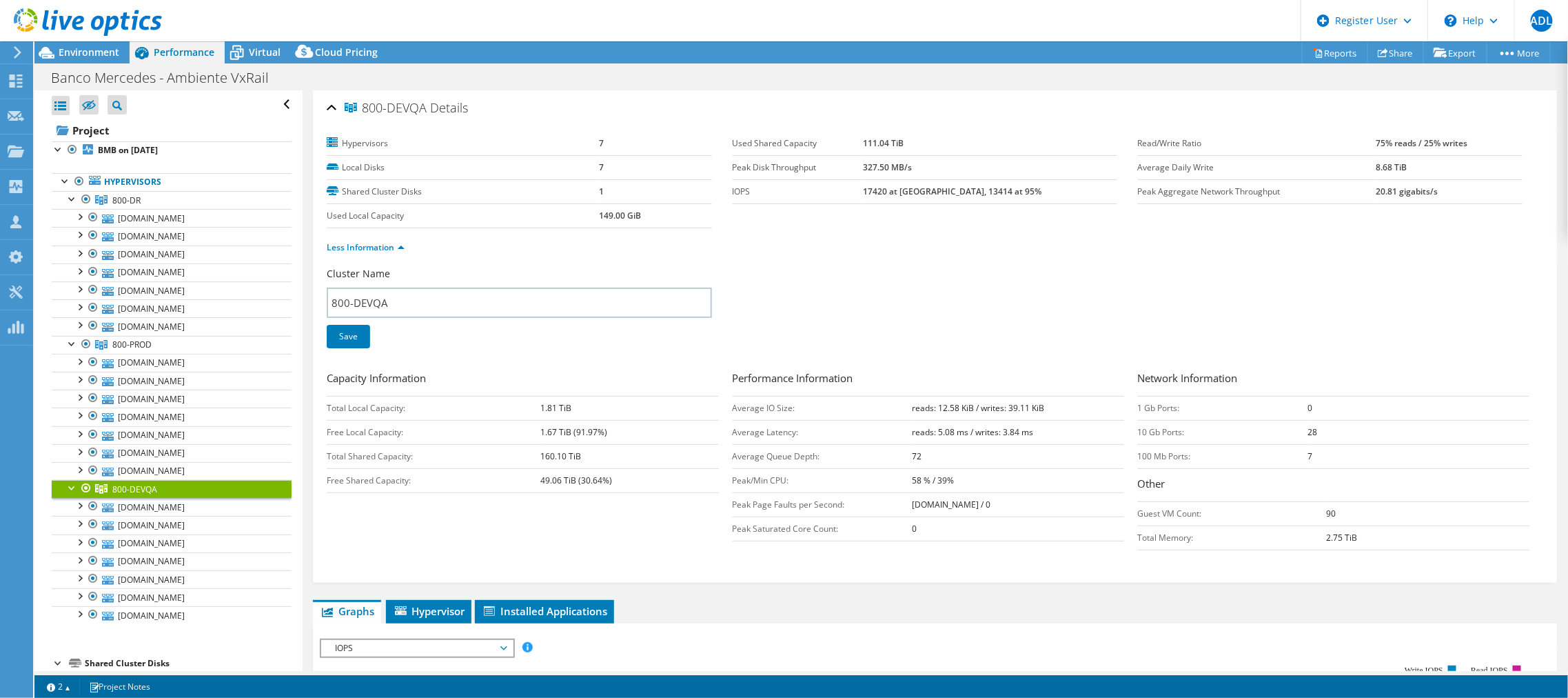
drag, startPoint x: 539, startPoint y: 453, endPoint x: 616, endPoint y: 450, distance: 77.1
click at [616, 421] on tr "Total Shared Capacity: 160.10 TiB" at bounding box center [523, 456] width 392 height 24
